Goal: Information Seeking & Learning: Check status

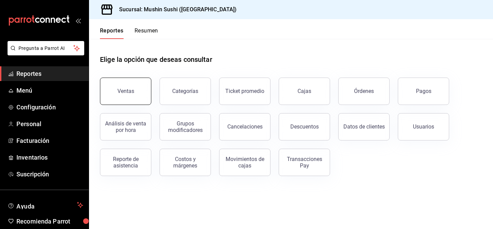
click at [125, 98] on button "Ventas" at bounding box center [125, 91] width 51 height 27
click at [205, 90] on button "Categorías" at bounding box center [184, 91] width 51 height 27
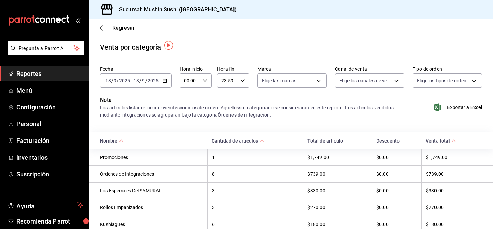
scroll to position [8, 0]
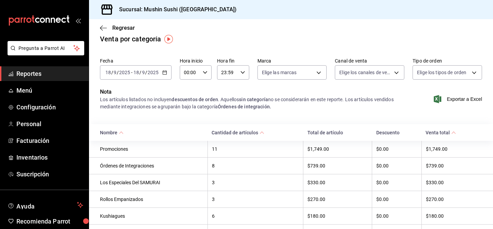
click at [163, 75] on div "[DATE] [DATE] - [DATE] [DATE]" at bounding box center [136, 72] width 72 height 14
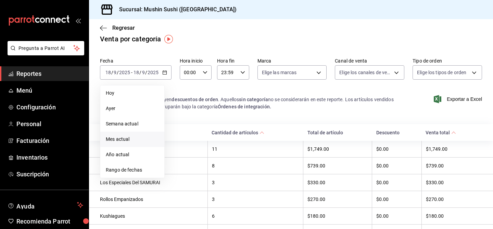
click at [142, 134] on li "Mes actual" at bounding box center [132, 139] width 64 height 15
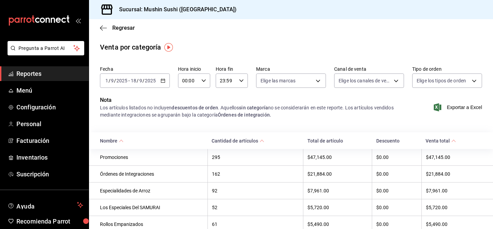
click at [241, 164] on th "295" at bounding box center [254, 157] width 95 height 17
click at [241, 159] on div "295" at bounding box center [255, 157] width 87 height 5
click at [185, 157] on div "Promociones" at bounding box center [151, 157] width 103 height 5
click at [103, 26] on icon "button" at bounding box center [103, 28] width 7 height 6
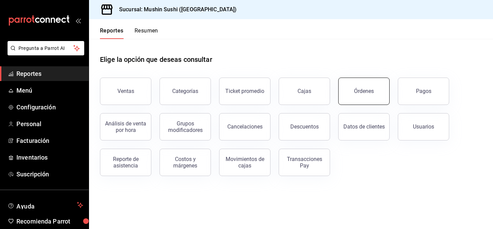
click at [360, 92] on div "Órdenes" at bounding box center [364, 91] width 20 height 7
click at [123, 129] on div "Análisis de venta por hora" at bounding box center [125, 126] width 42 height 13
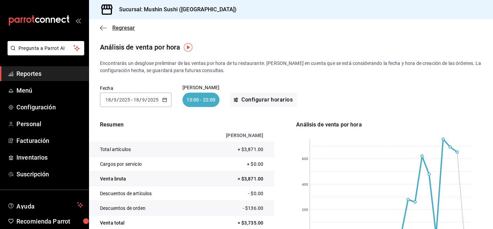
click at [103, 25] on icon "button" at bounding box center [103, 28] width 7 height 6
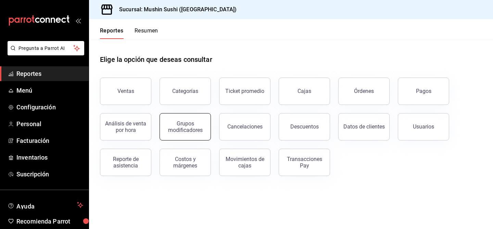
click at [201, 116] on button "Grupos modificadores" at bounding box center [184, 126] width 51 height 27
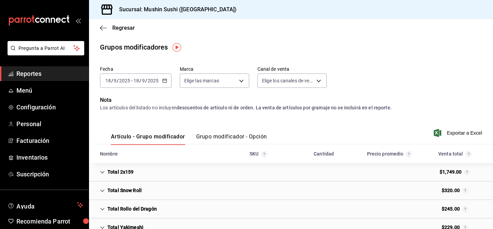
click at [164, 83] on icon "button" at bounding box center [164, 80] width 5 height 5
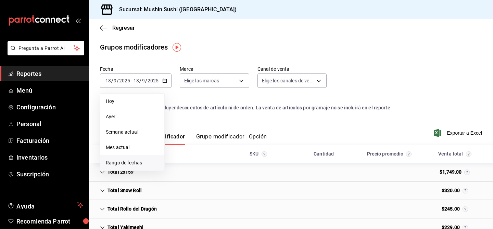
click at [138, 158] on li "Rango de fechas" at bounding box center [132, 162] width 64 height 15
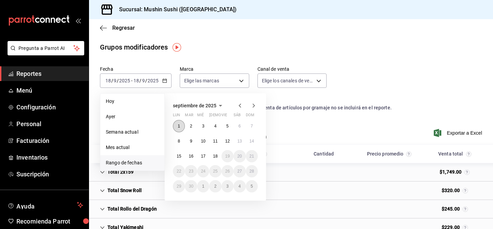
click at [178, 128] on button "1" at bounding box center [179, 126] width 12 height 12
click at [215, 155] on abbr "18" at bounding box center [215, 156] width 4 height 5
